Goal: Task Accomplishment & Management: Manage account settings

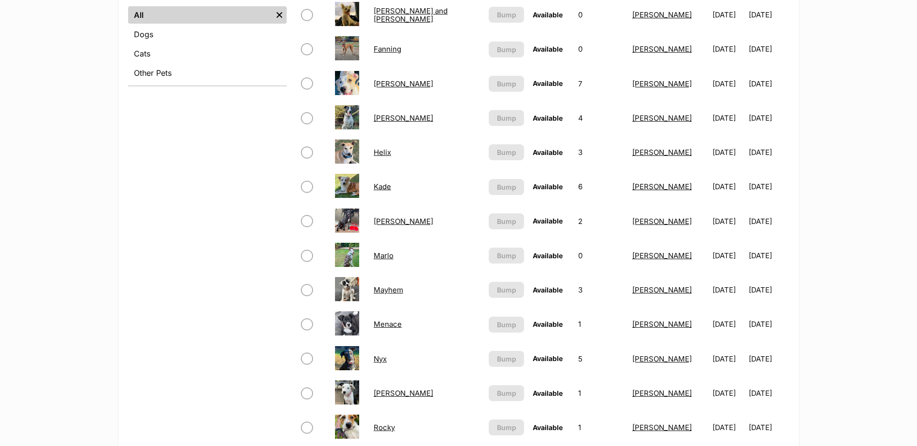
scroll to position [387, 0]
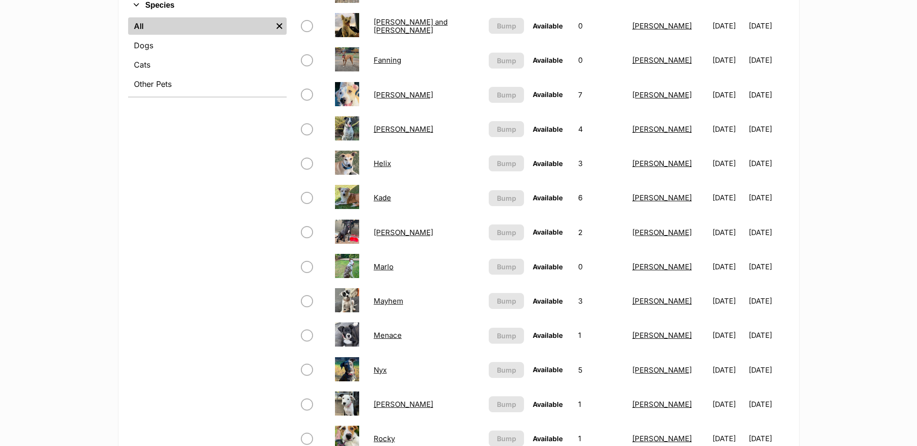
click at [403, 300] on link "Mayhem" at bounding box center [388, 301] width 29 height 9
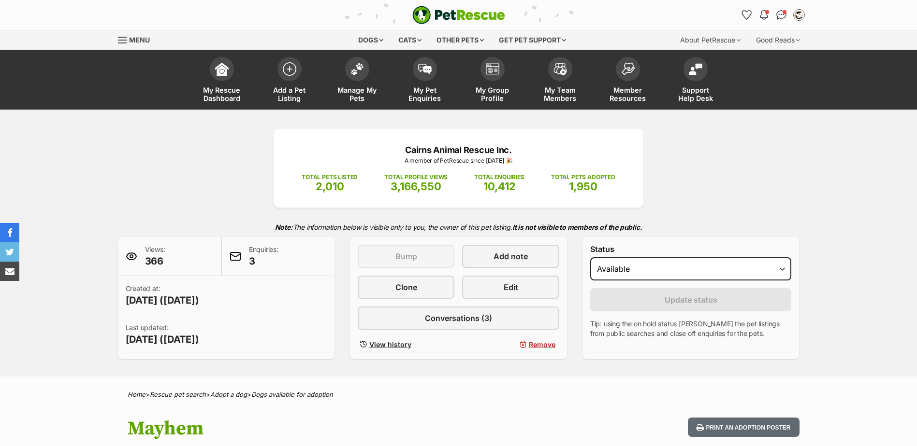
click at [643, 271] on select "Draft - not available as listing has enquires Available On hold Adopted" at bounding box center [690, 269] width 201 height 23
select select "rehomed"
click at [590, 258] on select "Draft - not available as listing has enquires Available On hold Adopted" at bounding box center [690, 269] width 201 height 23
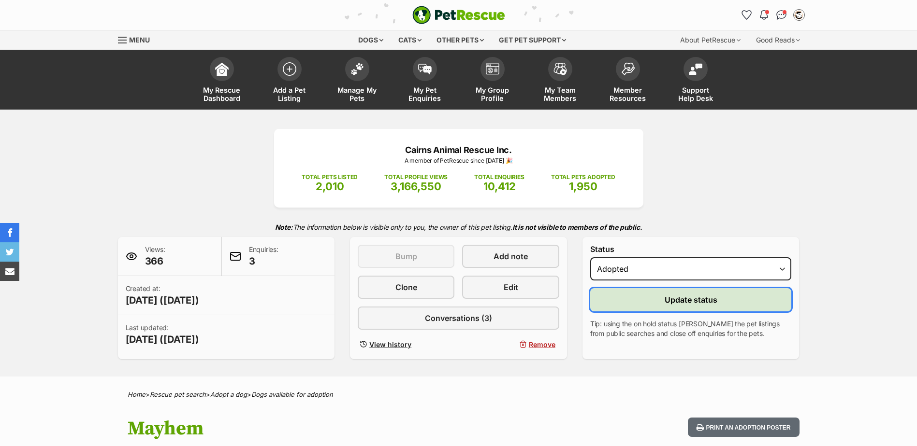
click at [671, 298] on span "Update status" at bounding box center [690, 300] width 53 height 12
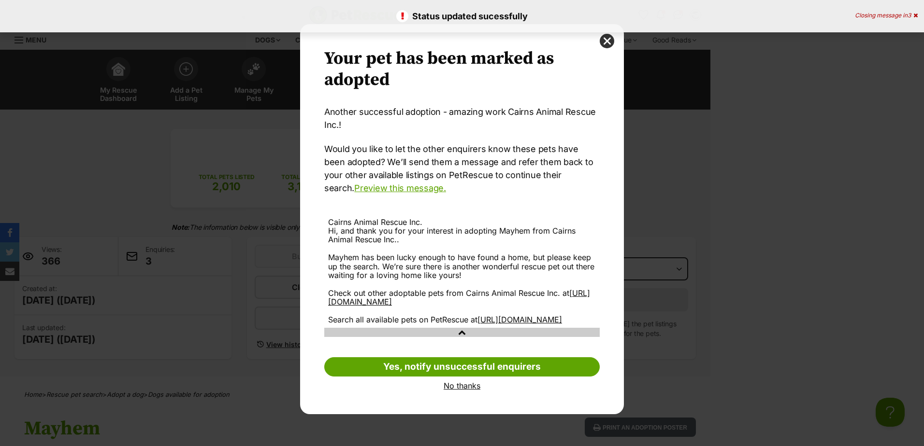
click at [466, 390] on link "No thanks" at bounding box center [461, 386] width 275 height 9
